Goal: Book appointment/travel/reservation

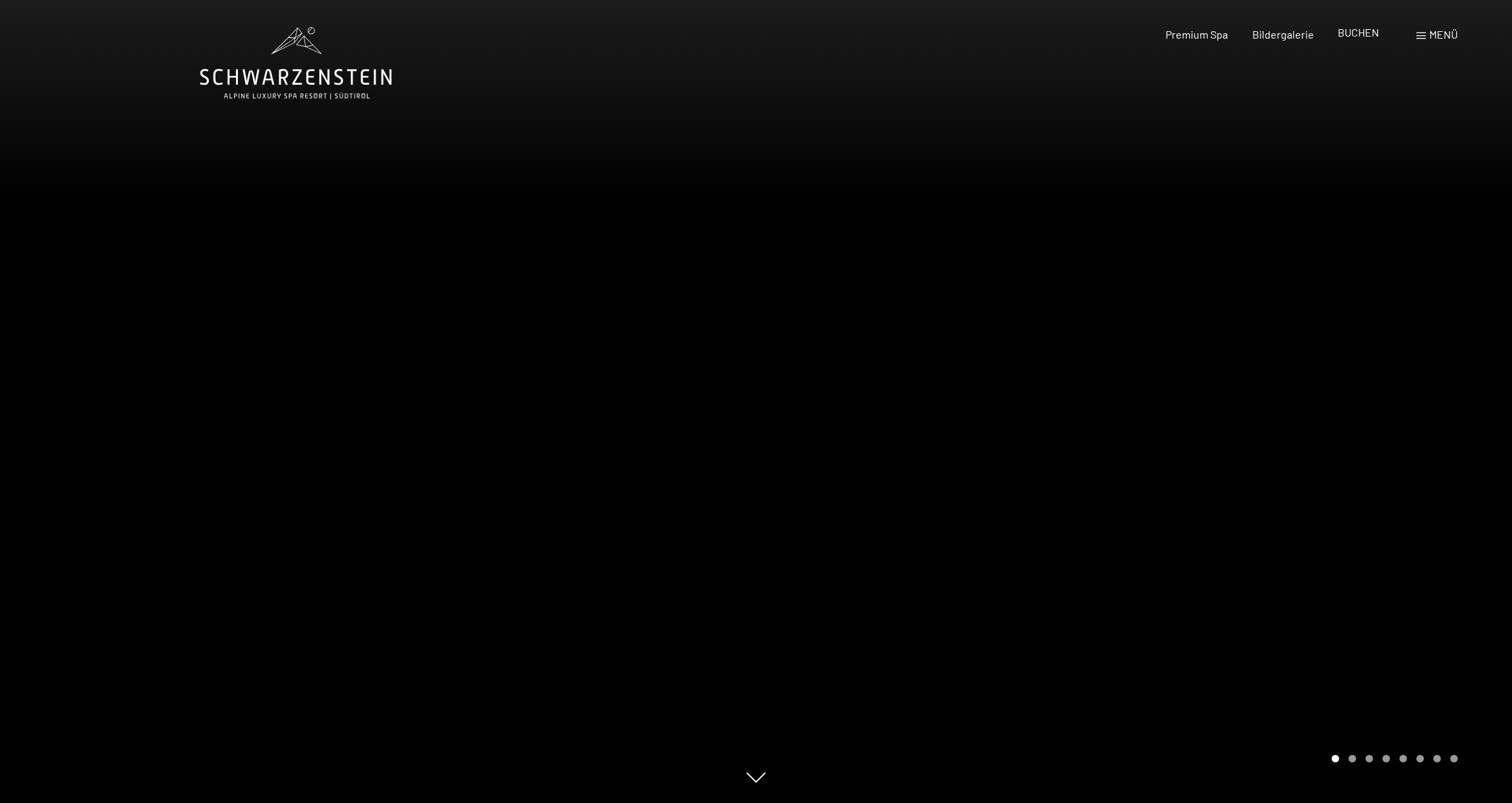
click at [1366, 29] on span "BUCHEN" at bounding box center [1358, 32] width 41 height 12
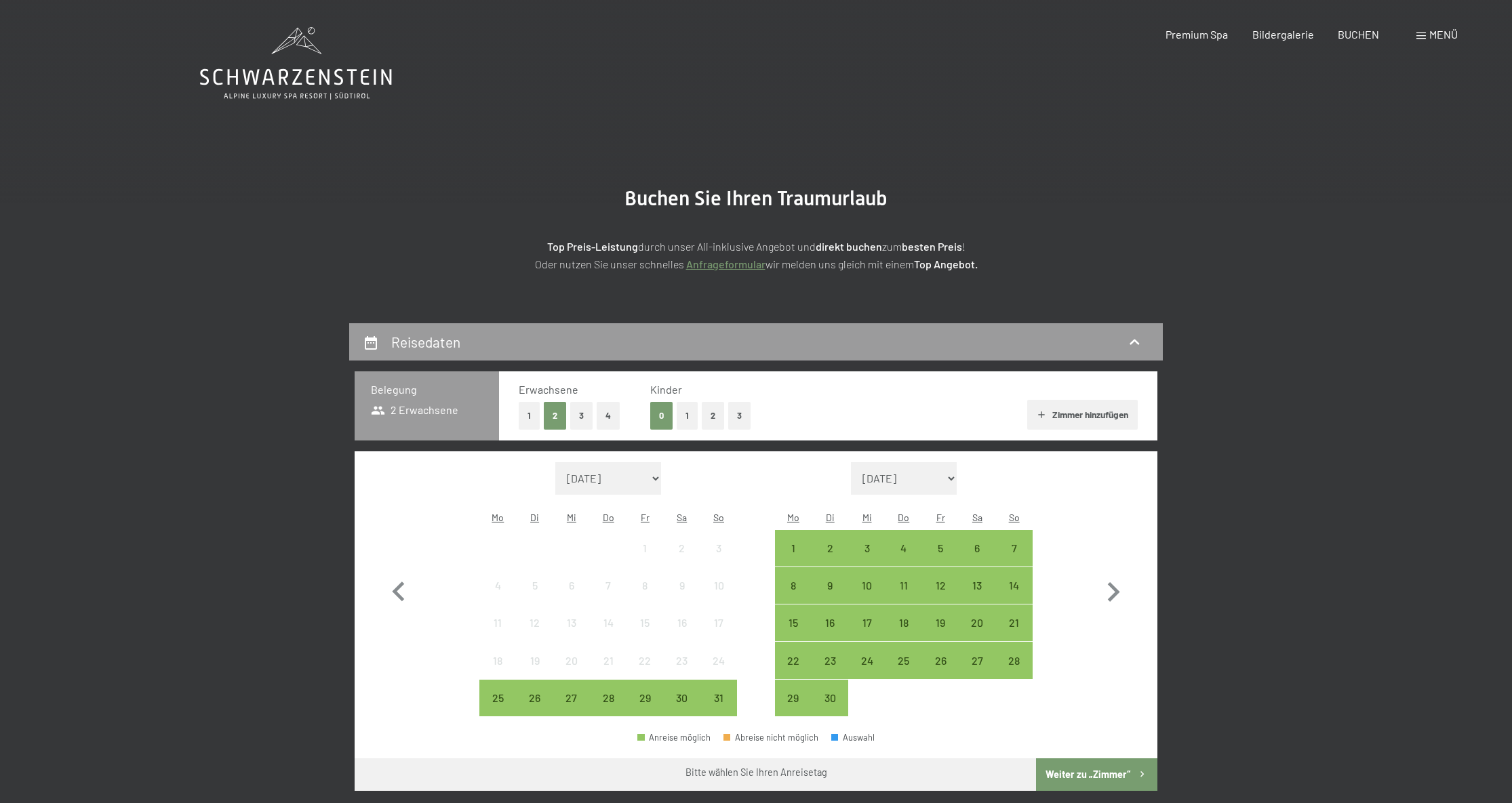
select select "2025-10-01"
select select "2025-11-01"
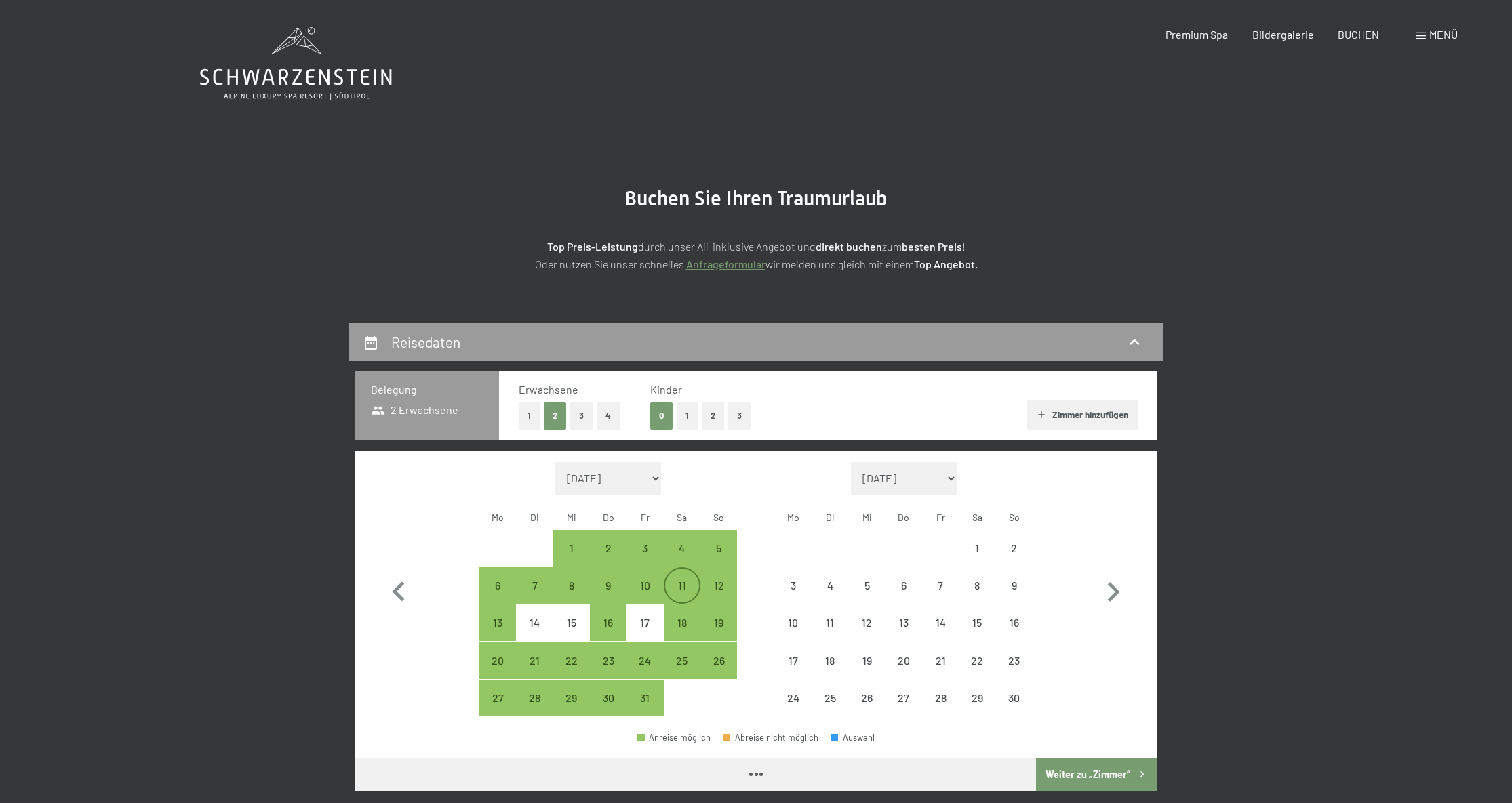
select select "2025-10-01"
select select "2025-11-01"
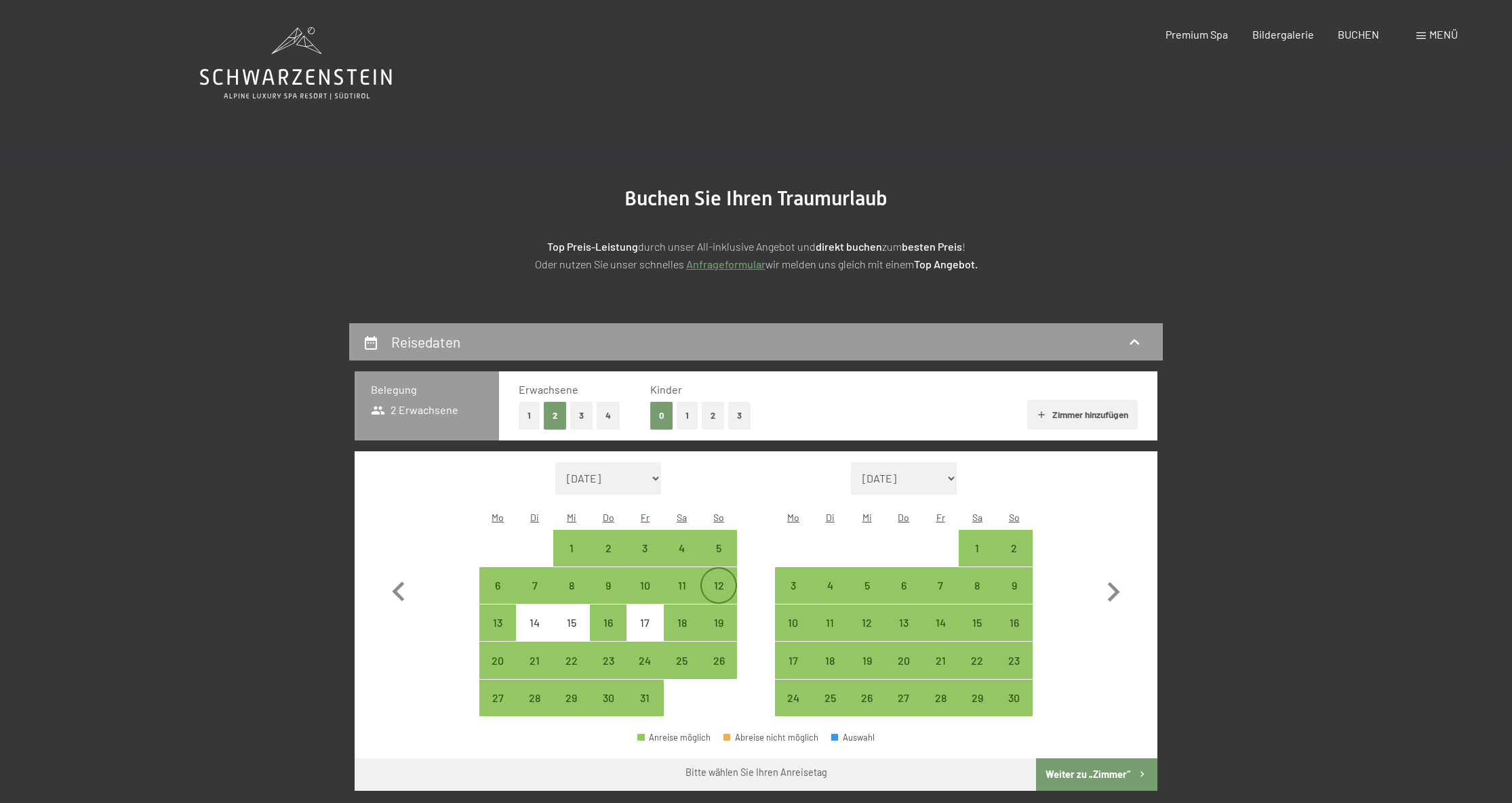
click at [718, 580] on div "12" at bounding box center [719, 597] width 34 height 34
select select "2025-10-01"
select select "2025-11-01"
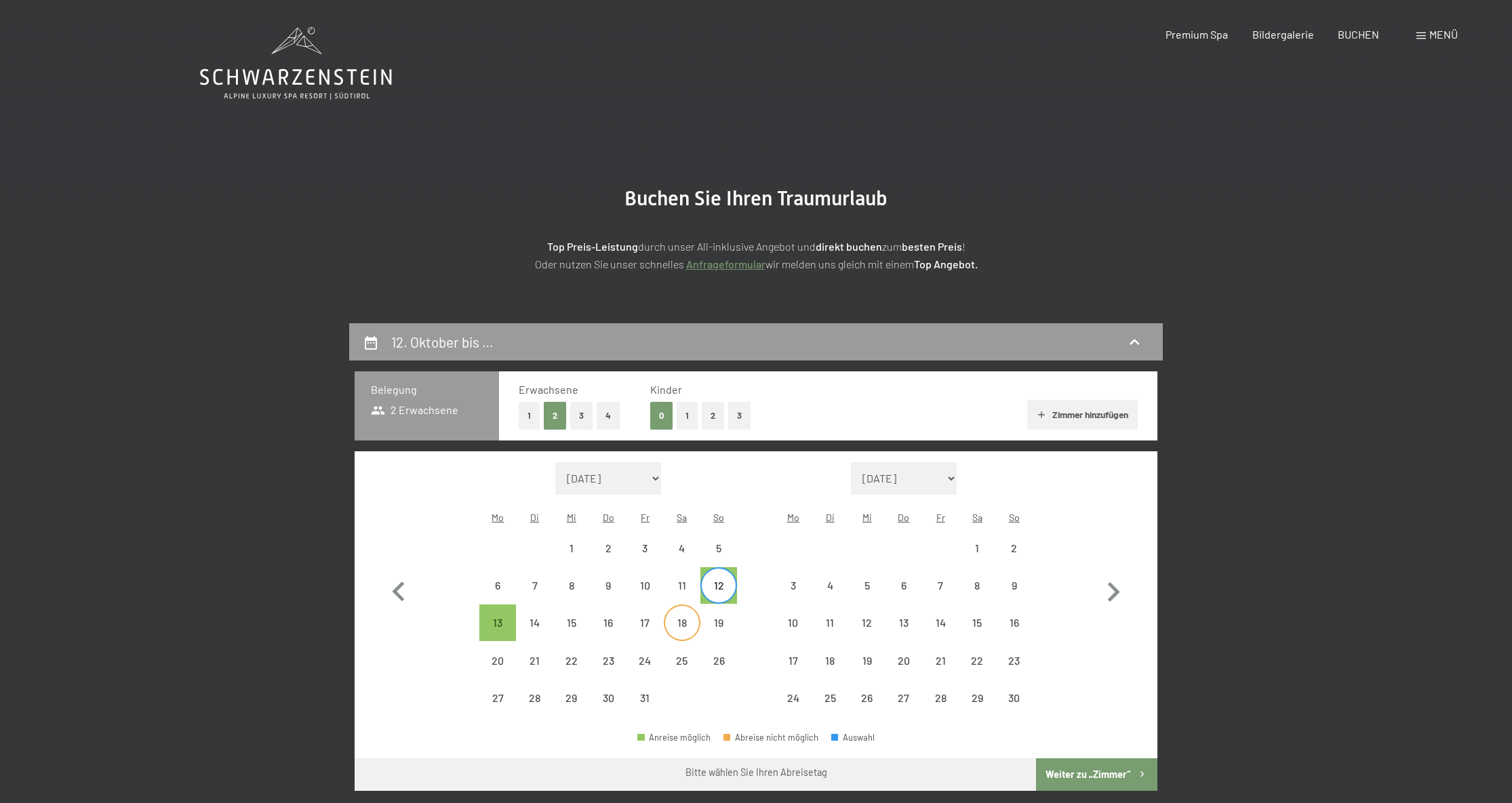
click at [684, 618] on div "18" at bounding box center [682, 635] width 34 height 34
select select "2025-10-01"
select select "2025-11-01"
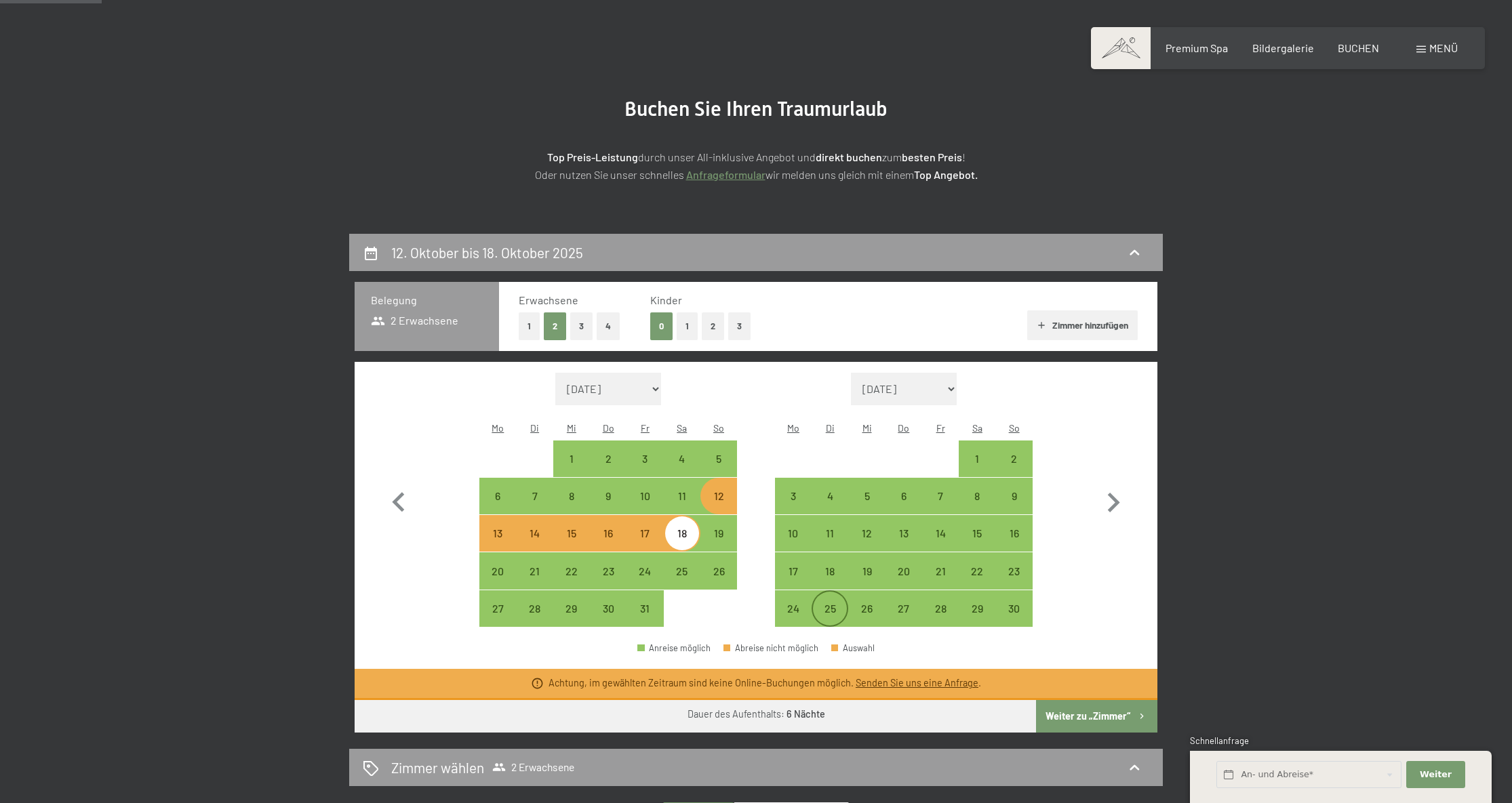
scroll to position [90, 0]
click at [687, 490] on div "11" at bounding box center [682, 507] width 34 height 34
select select "2025-10-01"
select select "2025-11-01"
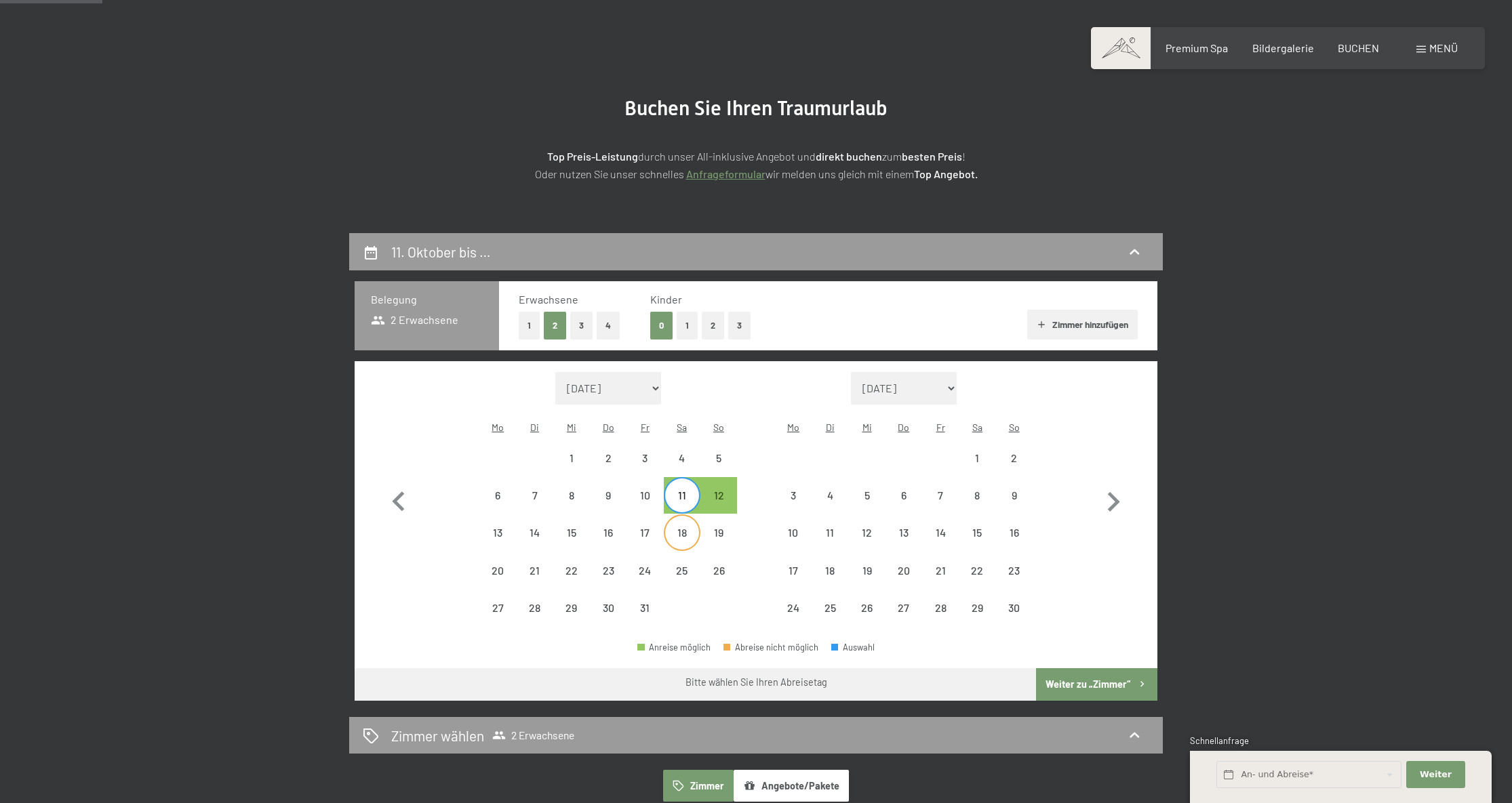
click at [688, 528] on div "18" at bounding box center [682, 545] width 34 height 34
select select "2025-10-01"
select select "2025-11-01"
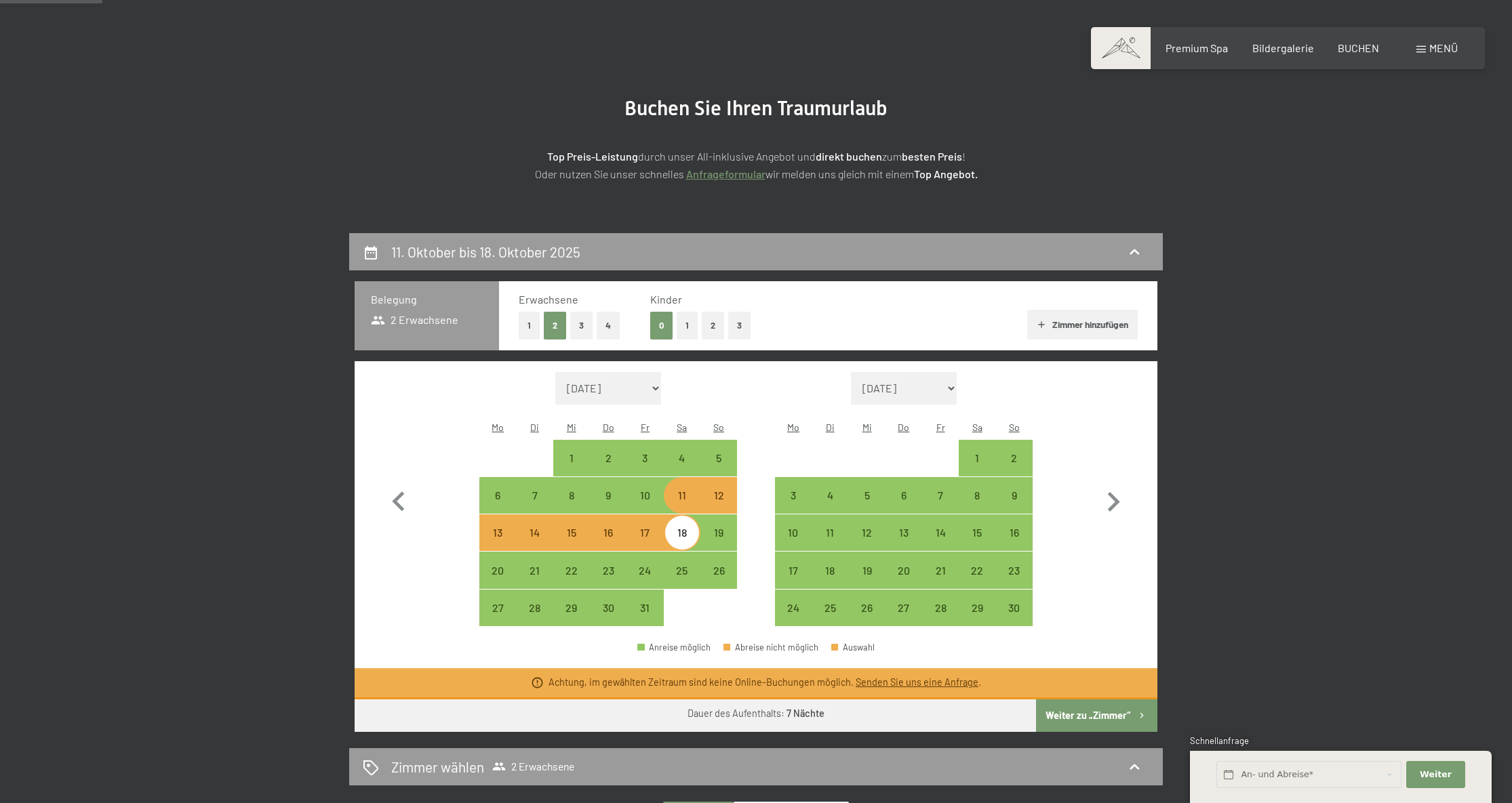
click at [689, 490] on div "11" at bounding box center [682, 507] width 34 height 34
select select "2025-10-01"
select select "2025-11-01"
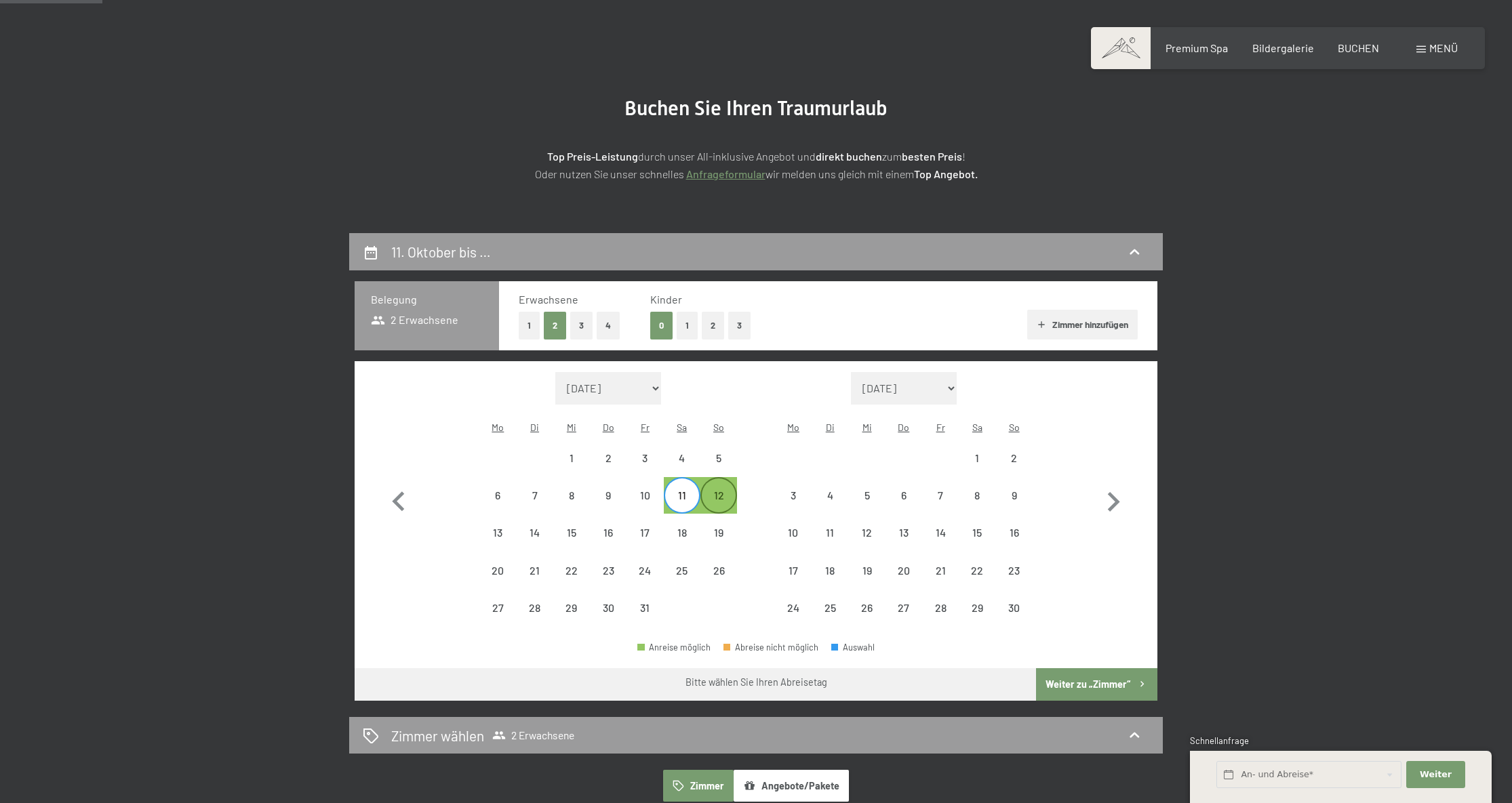
click at [716, 490] on div "12" at bounding box center [719, 507] width 34 height 34
select select "2025-10-01"
select select "2025-11-01"
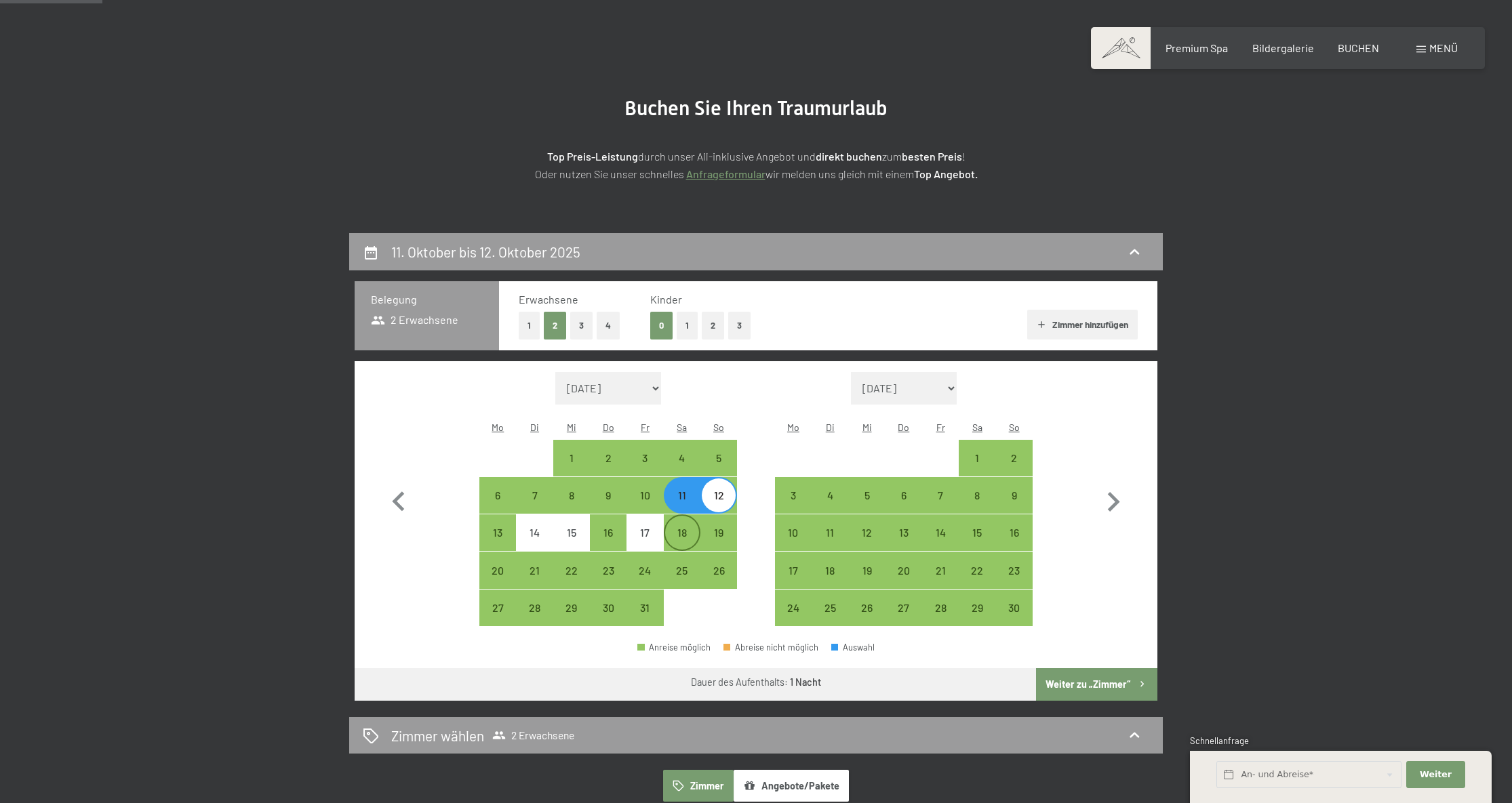
click at [682, 528] on div "18" at bounding box center [682, 545] width 34 height 34
select select "2025-10-01"
select select "2025-11-01"
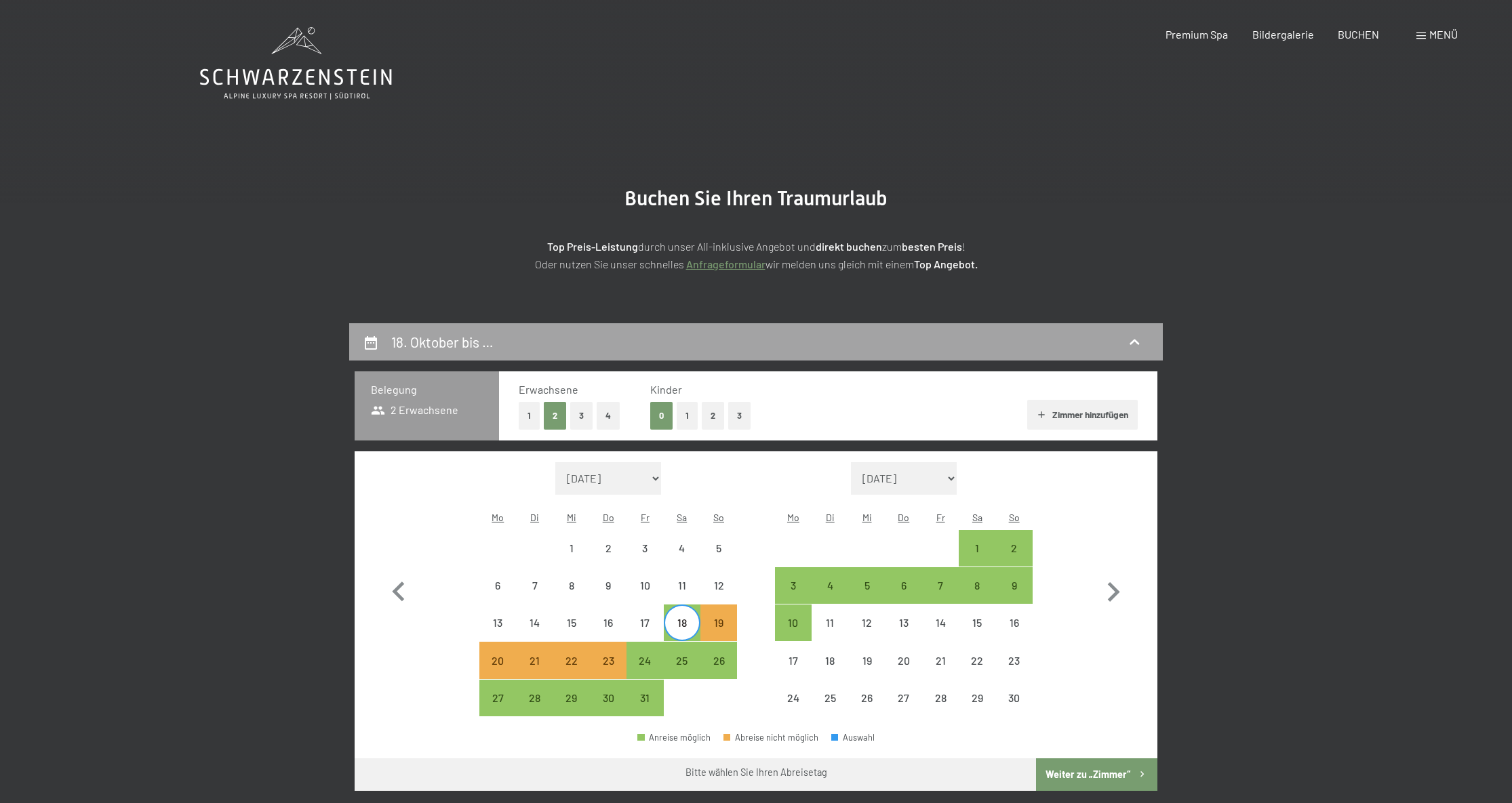
scroll to position [0, 0]
click at [455, 348] on h2 "18. Oktober bis …" at bounding box center [442, 341] width 103 height 17
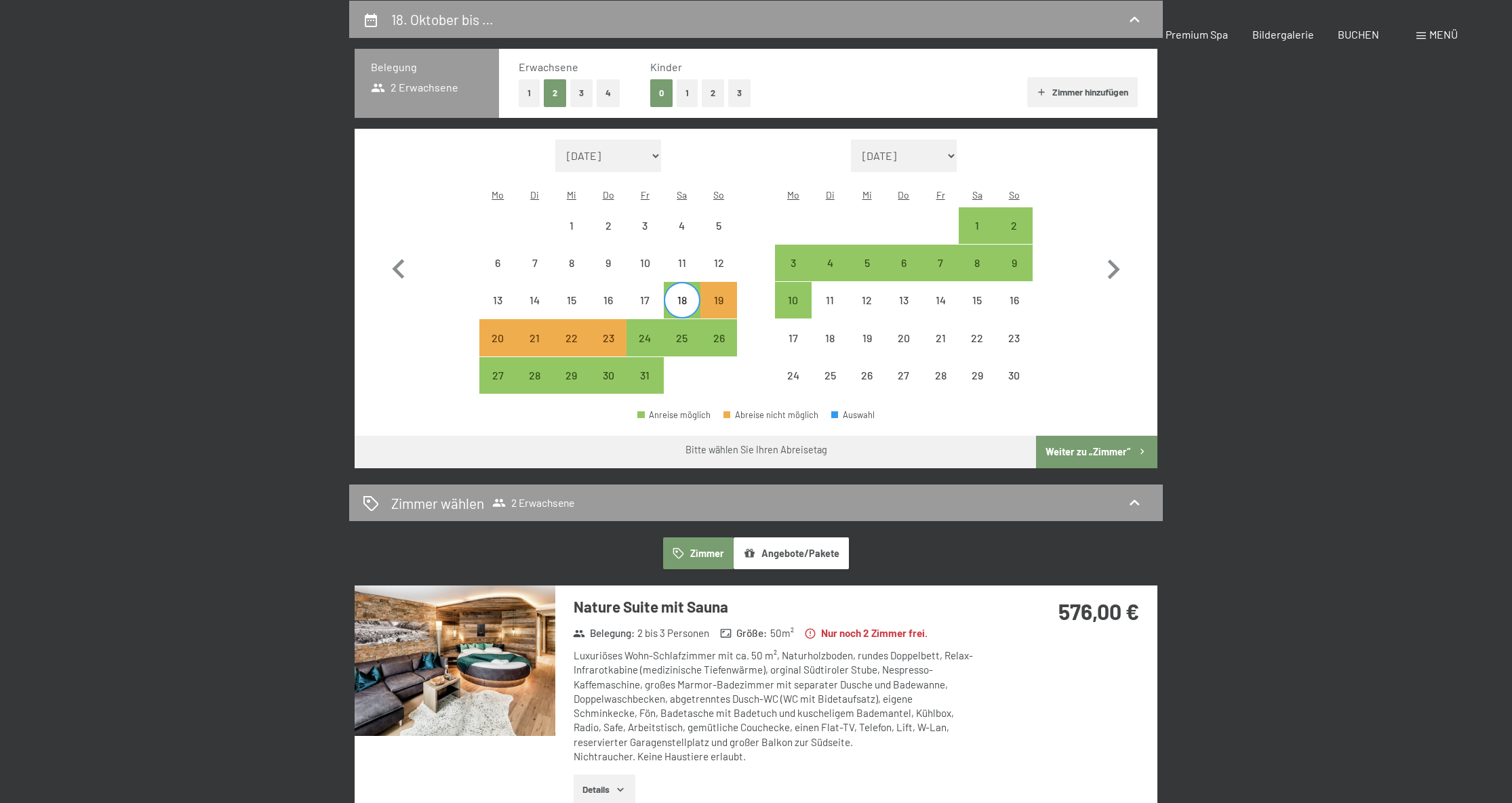
select select "2025-10-01"
select select "2025-11-01"
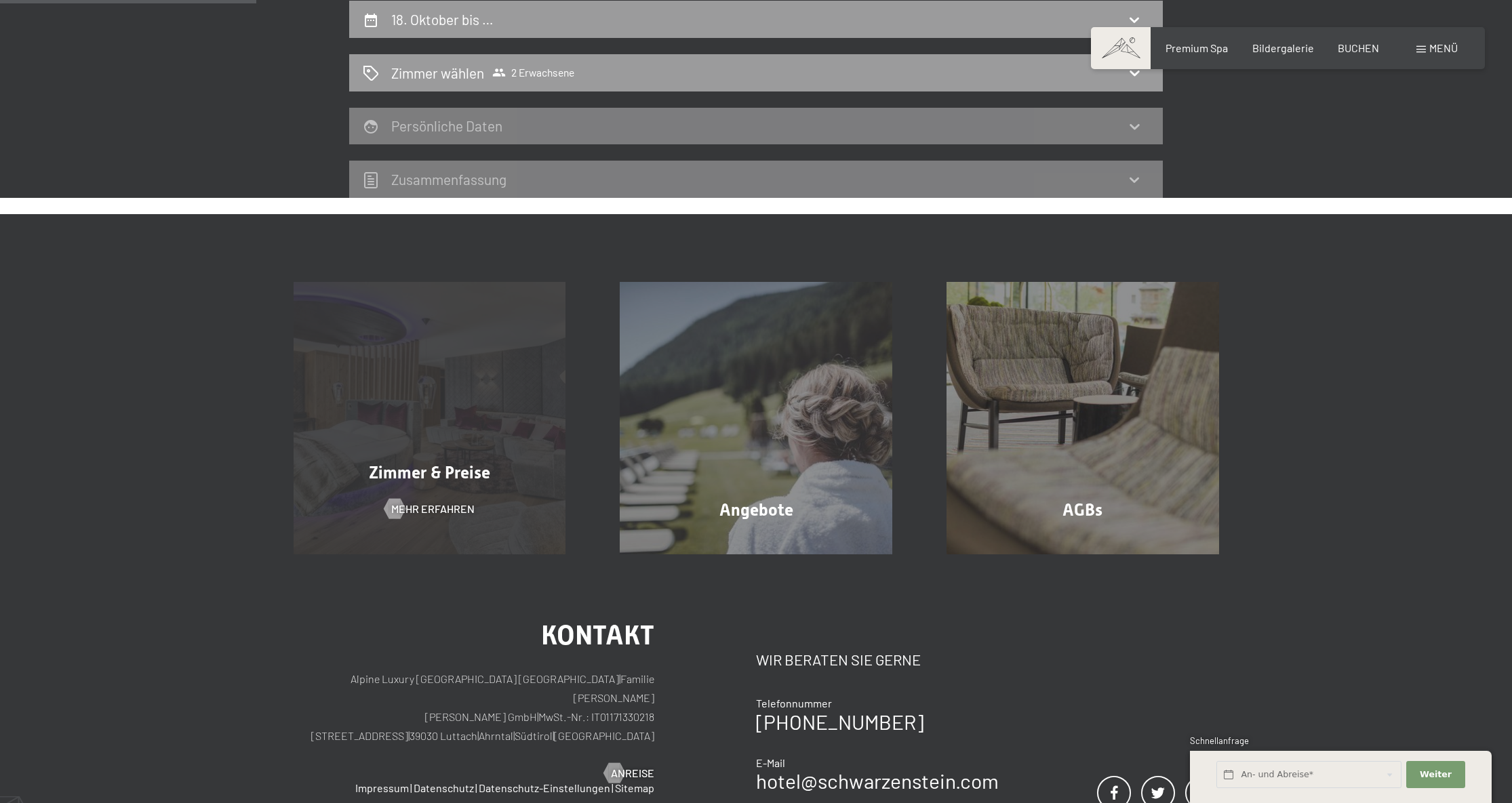
scroll to position [317, 0]
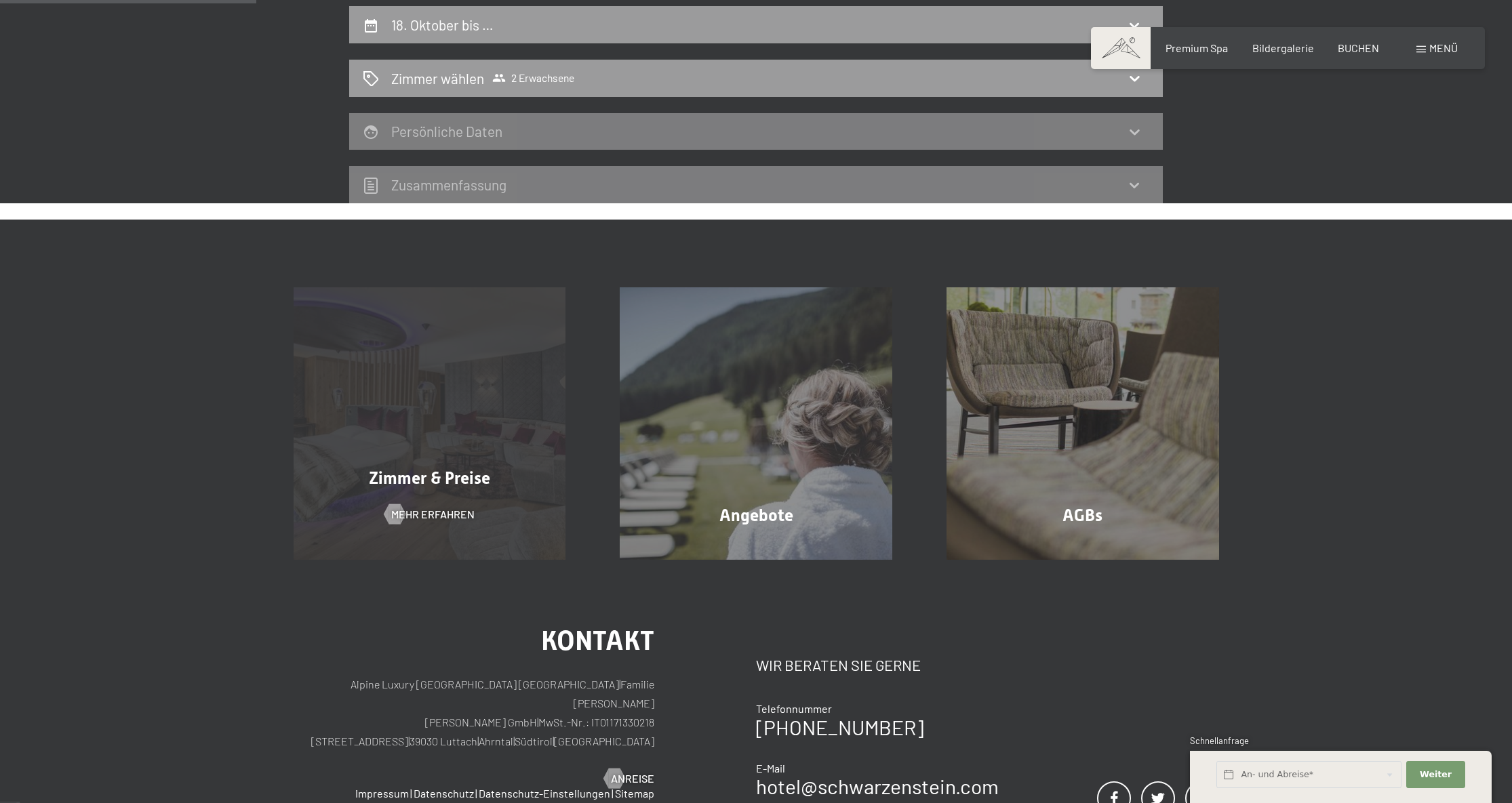
click at [379, 303] on div "Zimmer & Preise Mehr erfahren" at bounding box center [430, 423] width 327 height 273
